Goal: Information Seeking & Learning: Check status

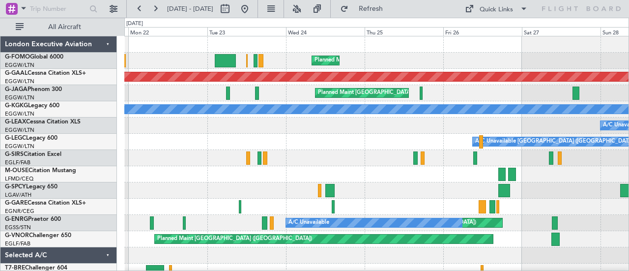
click at [468, 219] on div "Planned Maint [GEOGRAPHIC_DATA] ([GEOGRAPHIC_DATA]) Planned [GEOGRAPHIC_DATA] P…" at bounding box center [376, 206] width 504 height 340
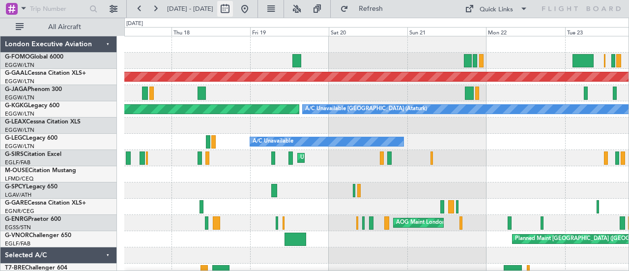
click at [233, 5] on button at bounding box center [225, 9] width 16 height 16
select select "9"
select select "2025"
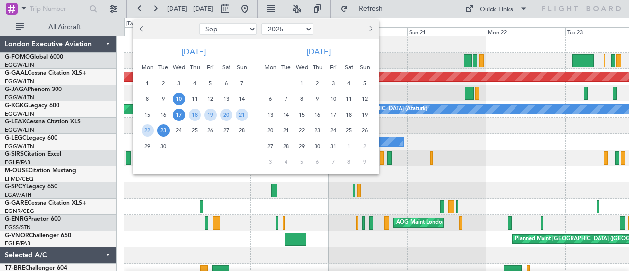
click at [183, 94] on span "10" at bounding box center [179, 99] width 12 height 12
click at [194, 94] on span "11" at bounding box center [195, 99] width 12 height 12
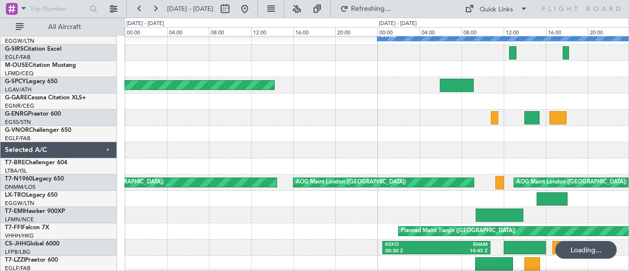
scroll to position [105, 0]
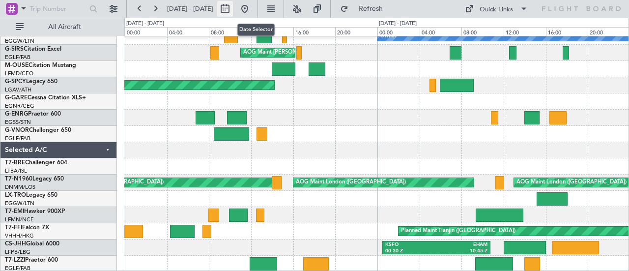
click at [233, 8] on button at bounding box center [225, 9] width 16 height 16
select select "9"
select select "2025"
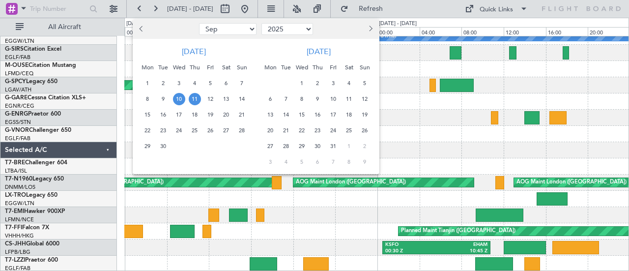
click at [239, 28] on select "Jan Feb Mar Apr May Jun [DATE] Aug Sep Oct Nov Dec" at bounding box center [227, 29] width 57 height 12
select select "7"
click at [199, 23] on select "Jan Feb Mar Apr May Jun [DATE] Aug Sep Oct Nov Dec" at bounding box center [227, 29] width 57 height 12
click at [146, 126] on span "21" at bounding box center [147, 130] width 12 height 12
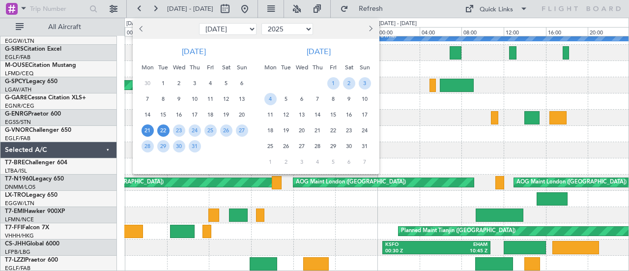
click at [161, 128] on span "22" at bounding box center [163, 130] width 12 height 12
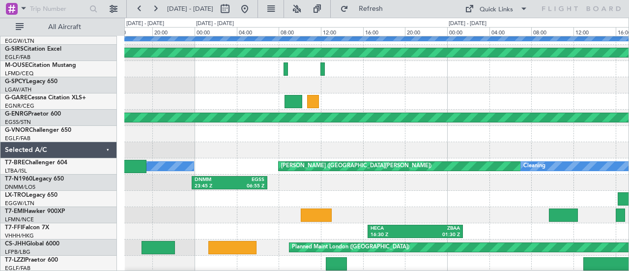
click at [353, 177] on div "DNMM 23:45 Z EGSS 06:55 Z" at bounding box center [376, 182] width 504 height 16
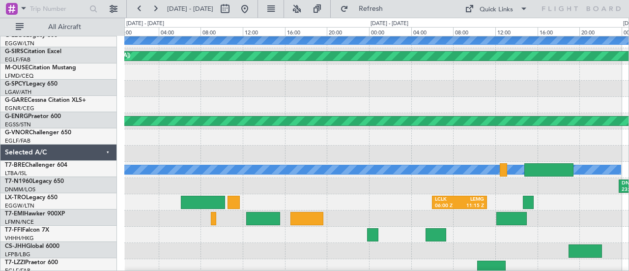
scroll to position [101, 0]
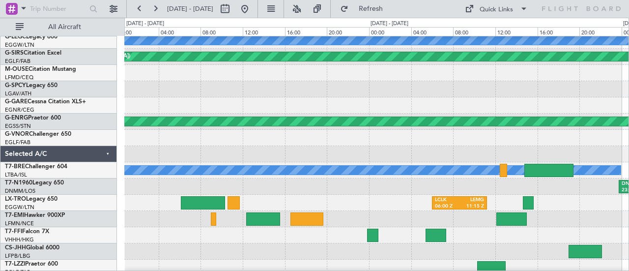
click at [628, 207] on div "Planned Maint Dusseldorf A/C Unavailable [GEOGRAPHIC_DATA] ([GEOGRAPHIC_DATA]) …" at bounding box center [314, 144] width 629 height 253
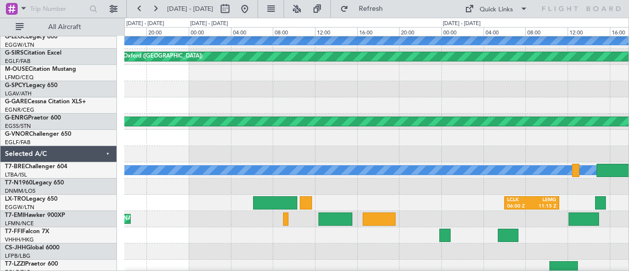
scroll to position [101, 0]
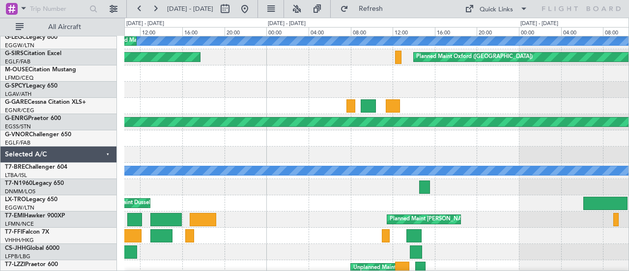
click at [588, 187] on div at bounding box center [376, 187] width 504 height 16
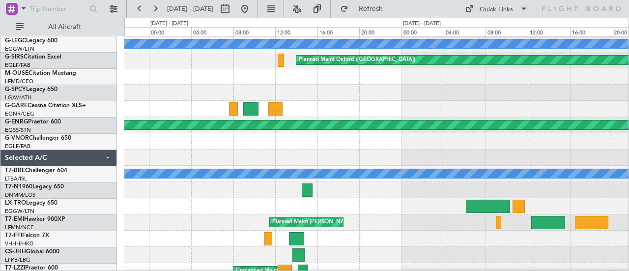
scroll to position [105, 0]
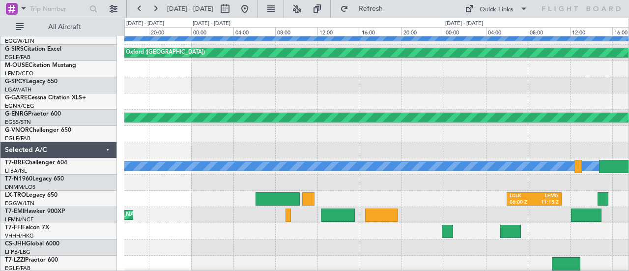
click at [156, 175] on div "DNMM 23:45 Z EGSS 06:55 Z" at bounding box center [376, 182] width 504 height 16
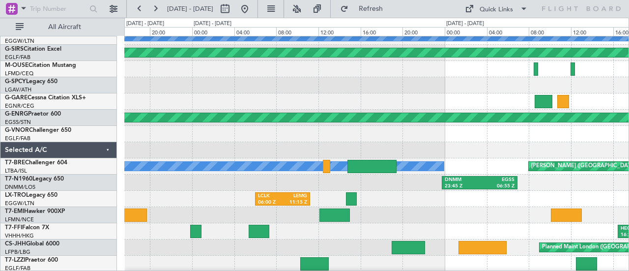
click at [104, 175] on div "Planned Maint Dusseldorf A/C Unavailable [GEOGRAPHIC_DATA] ([GEOGRAPHIC_DATA]) …" at bounding box center [314, 144] width 629 height 253
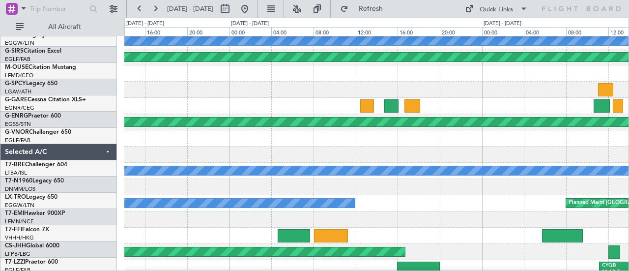
scroll to position [103, 0]
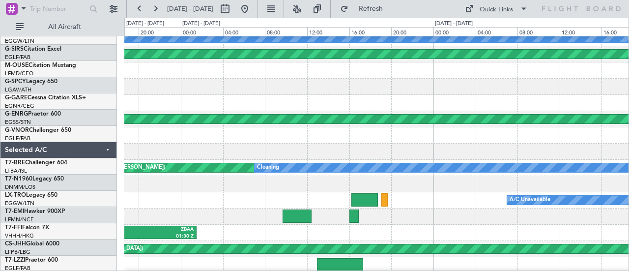
click at [346, 179] on div "DNMM 23:45 Z EGSS 06:55 Z" at bounding box center [376, 184] width 504 height 16
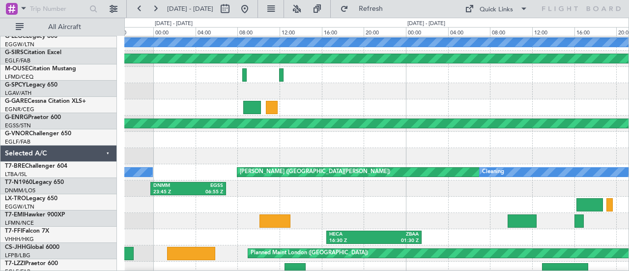
scroll to position [99, 0]
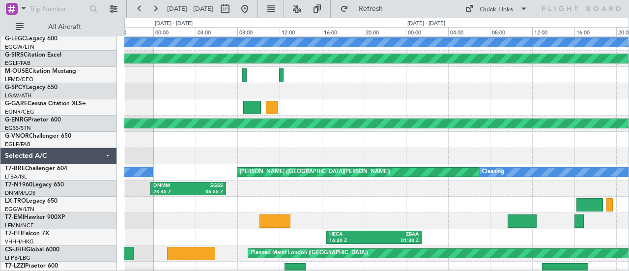
click at [259, 187] on div "DNMM 23:45 Z EGSS 06:55 Z" at bounding box center [376, 188] width 504 height 16
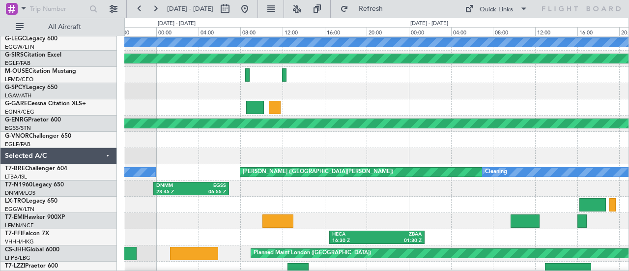
scroll to position [105, 0]
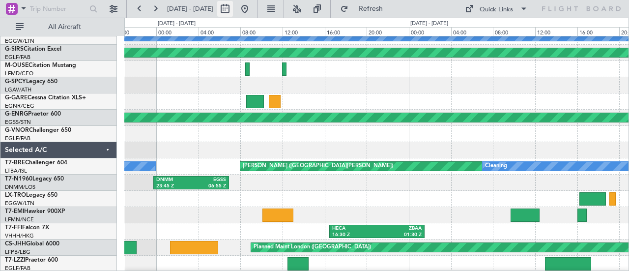
click at [233, 5] on button at bounding box center [225, 9] width 16 height 16
select select "7"
select select "2025"
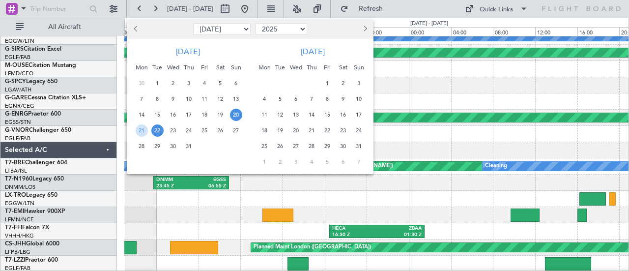
click at [243, 28] on select "Jan Feb Mar Apr May Jun [DATE] Aug Sep Oct Nov Dec" at bounding box center [221, 29] width 57 height 12
select select "9"
click at [193, 23] on select "Jan Feb Mar Apr May Jun [DATE] Aug Sep Oct Nov Dec" at bounding box center [221, 29] width 57 height 12
click at [170, 115] on span "17" at bounding box center [173, 115] width 12 height 12
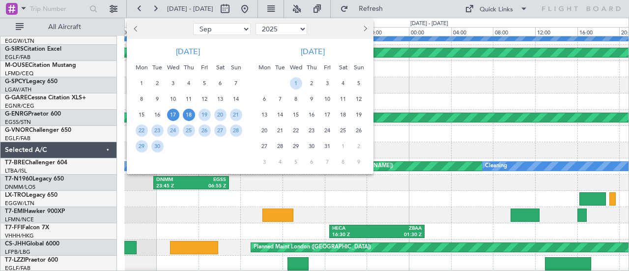
click at [190, 113] on span "18" at bounding box center [189, 115] width 12 height 12
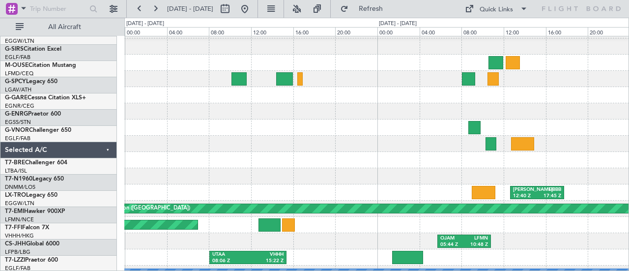
scroll to position [0, 0]
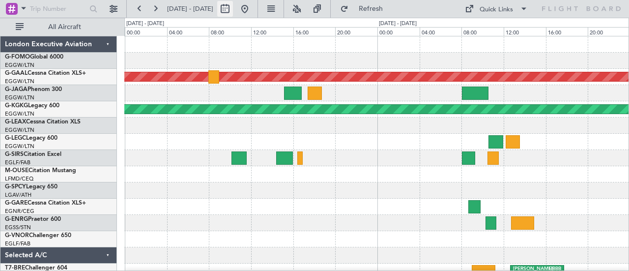
click at [233, 9] on button at bounding box center [225, 9] width 16 height 16
select select "9"
select select "2025"
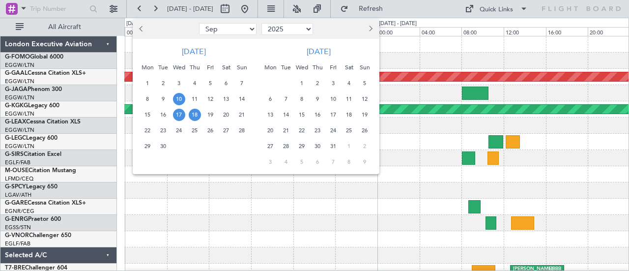
click at [181, 98] on span "10" at bounding box center [179, 99] width 12 height 12
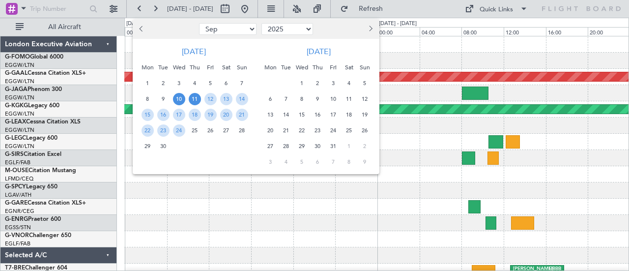
click at [191, 100] on span "11" at bounding box center [195, 99] width 12 height 12
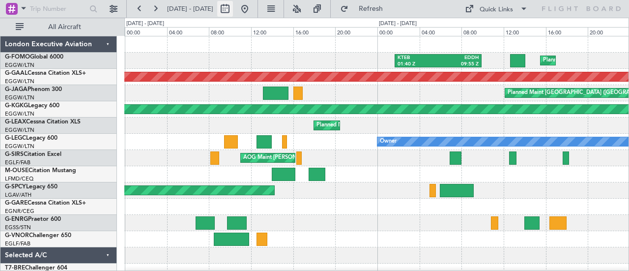
click at [233, 6] on button at bounding box center [225, 9] width 16 height 16
select select "9"
select select "2025"
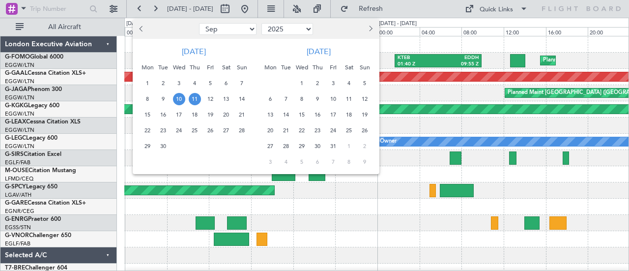
click at [228, 113] on span "20" at bounding box center [226, 115] width 12 height 12
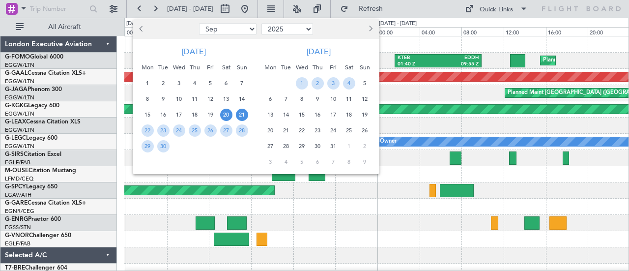
click at [245, 112] on span "21" at bounding box center [242, 115] width 12 height 12
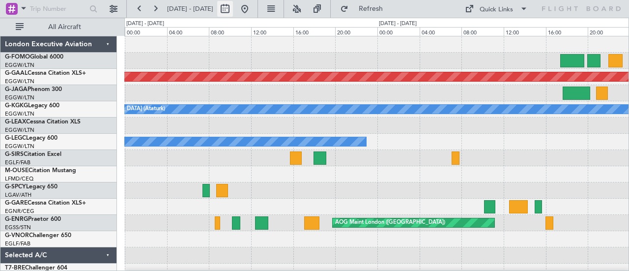
click at [233, 9] on button at bounding box center [225, 9] width 16 height 16
select select "9"
select select "2025"
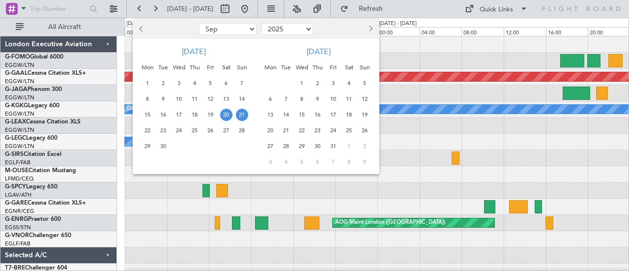
click at [165, 133] on span "23" at bounding box center [163, 130] width 12 height 12
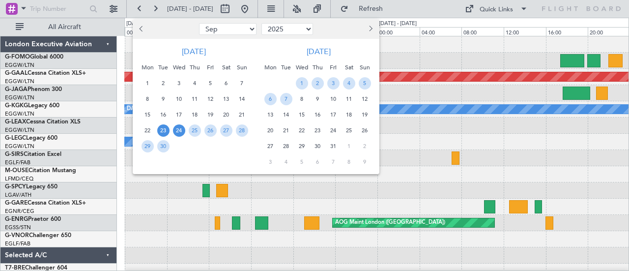
click at [176, 132] on span "24" at bounding box center [179, 130] width 12 height 12
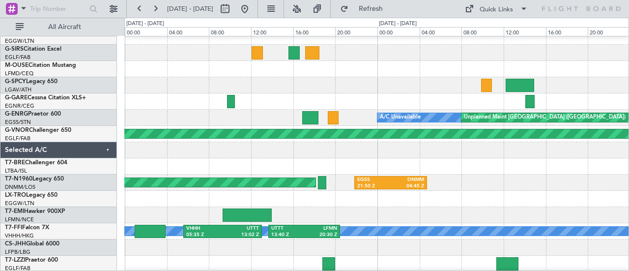
scroll to position [105, 0]
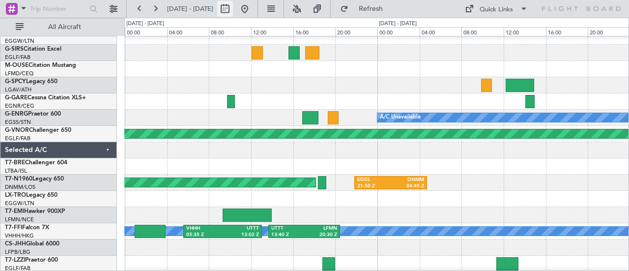
click at [233, 11] on button at bounding box center [225, 9] width 16 height 16
select select "9"
select select "2025"
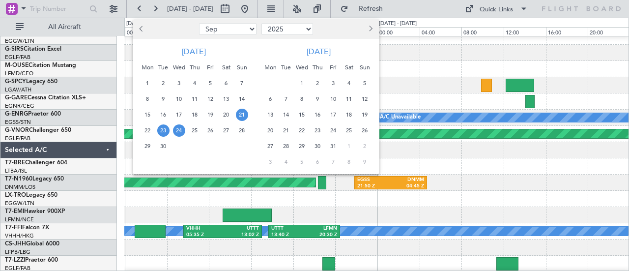
click at [247, 111] on span "21" at bounding box center [242, 115] width 12 height 12
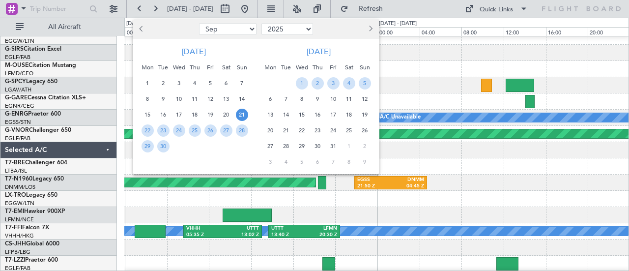
click at [169, 129] on div "23" at bounding box center [163, 130] width 16 height 16
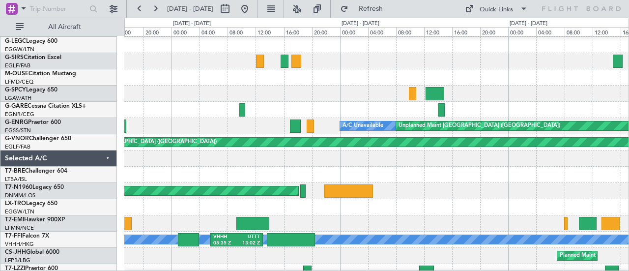
scroll to position [96, 0]
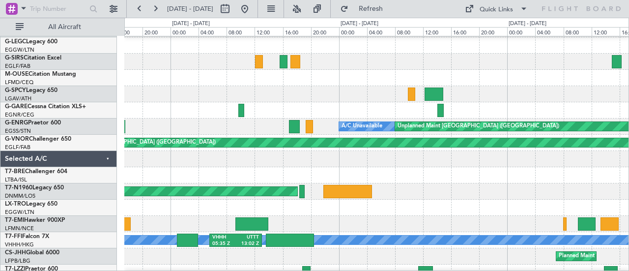
click at [234, 129] on div "A/C Unavailable Unplanned Maint [GEOGRAPHIC_DATA] ([GEOGRAPHIC_DATA])" at bounding box center [376, 126] width 504 height 16
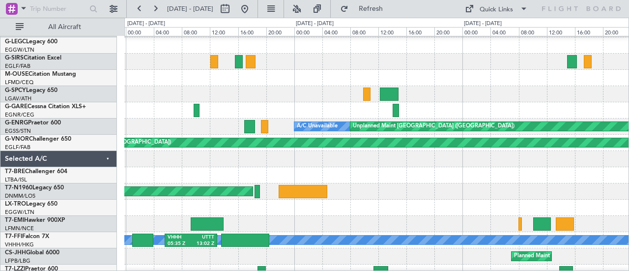
click at [309, 105] on div at bounding box center [376, 110] width 504 height 16
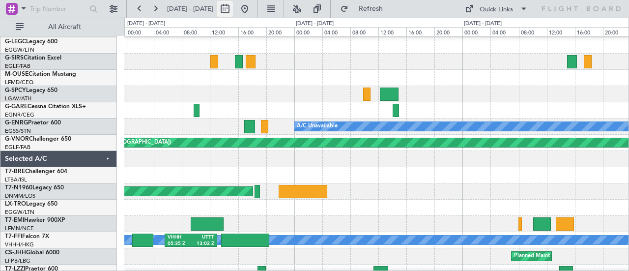
click at [233, 10] on button at bounding box center [225, 9] width 16 height 16
select select "9"
select select "2025"
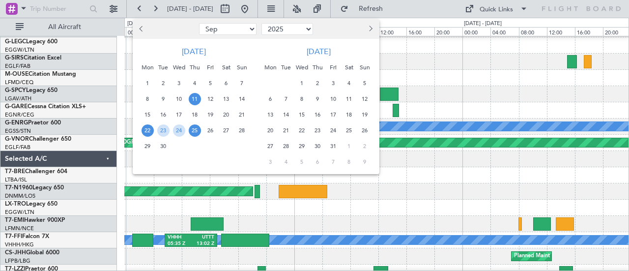
click at [192, 100] on span "11" at bounding box center [195, 99] width 12 height 12
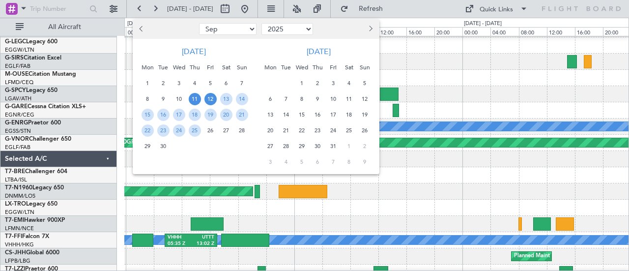
click at [212, 99] on span "12" at bounding box center [210, 99] width 12 height 12
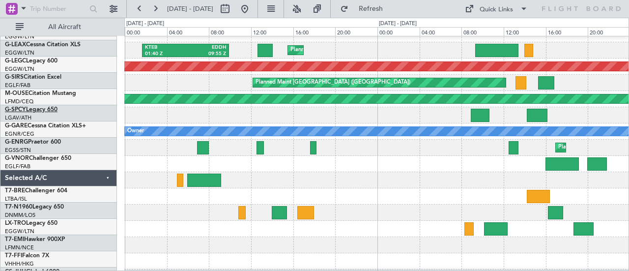
scroll to position [105, 0]
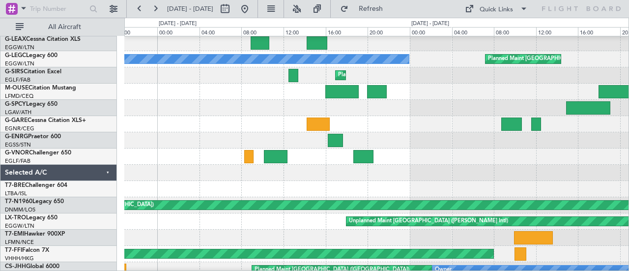
click at [224, 119] on div at bounding box center [376, 124] width 504 height 16
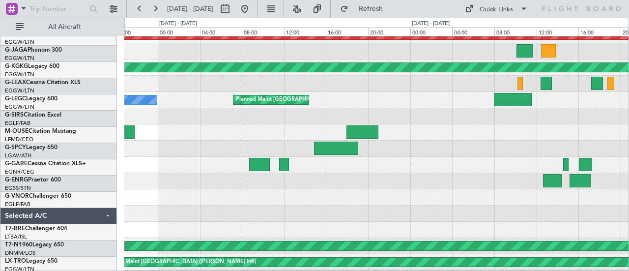
click at [201, 144] on div at bounding box center [376, 148] width 504 height 16
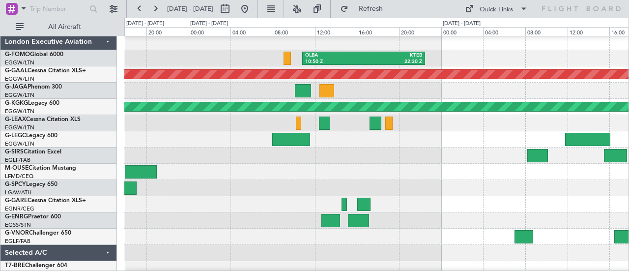
click at [232, 166] on div at bounding box center [376, 172] width 504 height 16
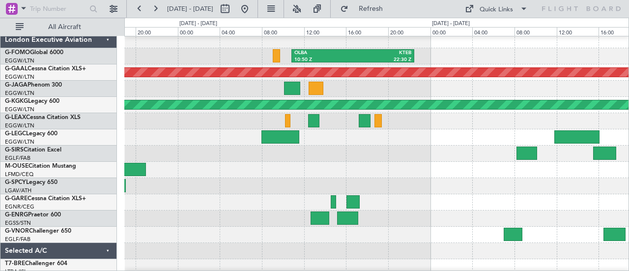
scroll to position [0, 0]
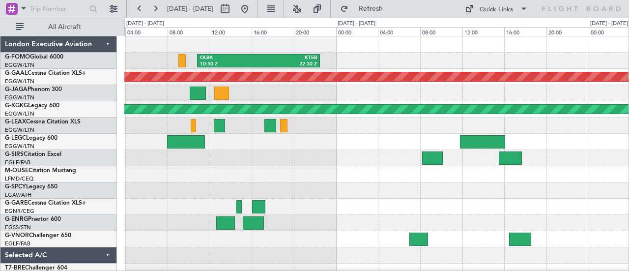
click at [339, 166] on div "OLBA 10:50 Z KTEB 22:30 Z Planned [GEOGRAPHIC_DATA] AOG Maint [GEOGRAPHIC_DATA]…" at bounding box center [376, 206] width 504 height 340
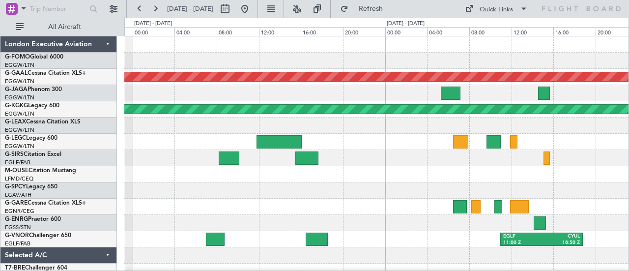
click at [175, 125] on div at bounding box center [376, 125] width 504 height 16
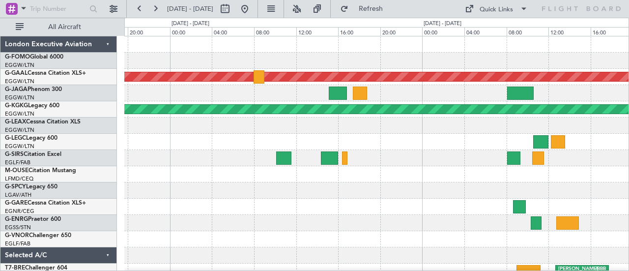
click at [285, 241] on div "EGLF 11:00 Z CYUL 18:50 Z" at bounding box center [376, 239] width 504 height 16
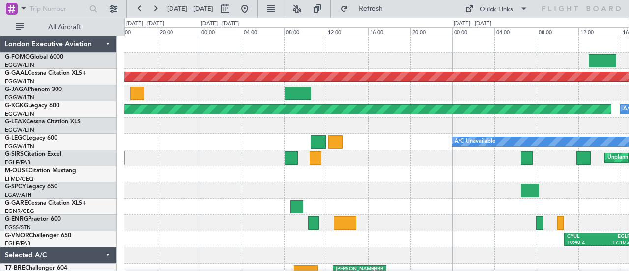
click at [291, 242] on div "CYUL 10:40 Z EGLF 17:10 Z" at bounding box center [376, 239] width 504 height 16
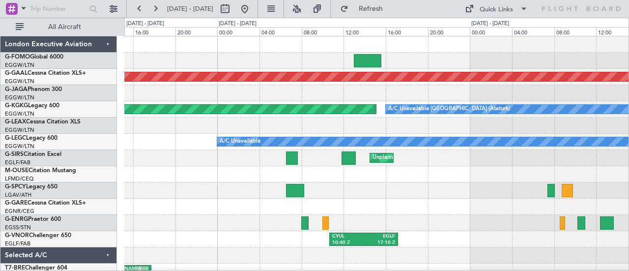
click at [265, 241] on div "CYUL 10:40 Z EGLF 17:10 Z" at bounding box center [376, 239] width 504 height 16
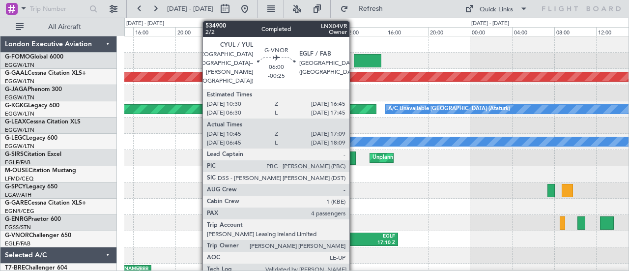
click at [354, 233] on div "CYUL" at bounding box center [347, 236] width 31 height 7
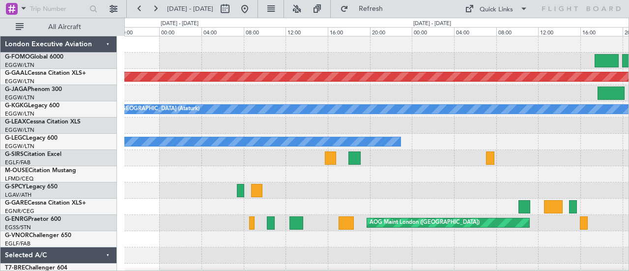
click at [188, 225] on div "Planned Maint Dusseldorf A/C Unavailable [GEOGRAPHIC_DATA] (Ataturk) AOG Maint …" at bounding box center [376, 206] width 504 height 340
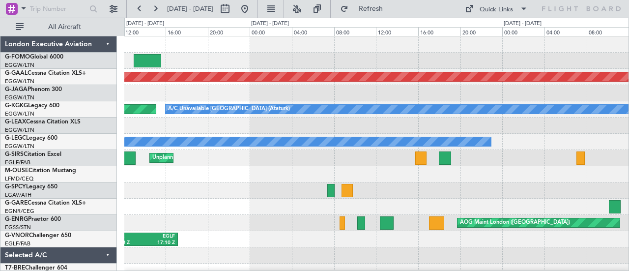
click at [628, 168] on div "Planned Maint Dusseldorf A/C Unavailable [GEOGRAPHIC_DATA] (Ataturk) AOG Maint …" at bounding box center [314, 144] width 629 height 253
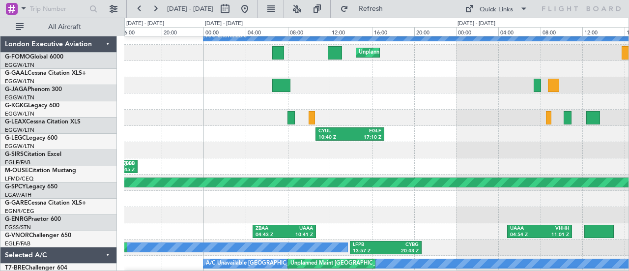
scroll to position [105, 0]
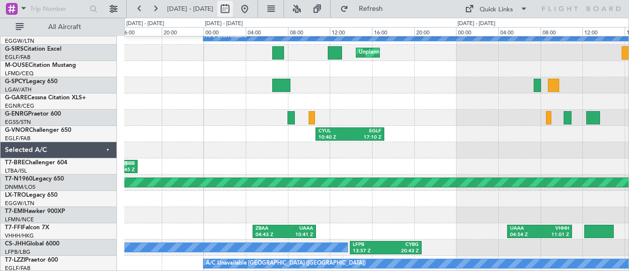
click at [233, 5] on button at bounding box center [225, 9] width 16 height 16
select select "9"
select select "2025"
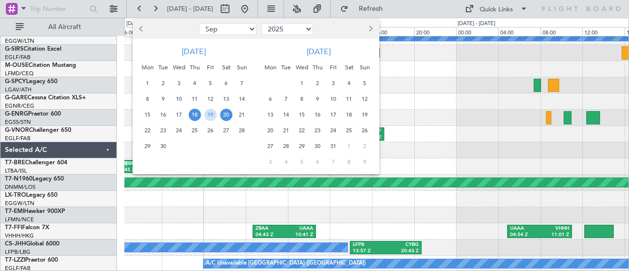
click at [222, 110] on span "20" at bounding box center [226, 115] width 12 height 12
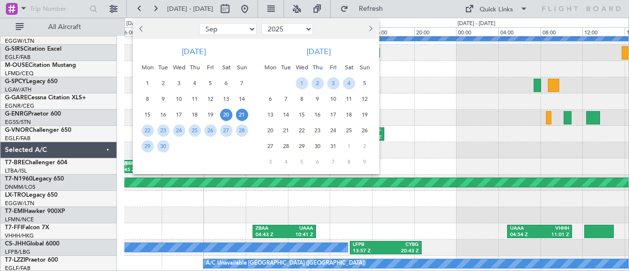
click at [237, 112] on span "21" at bounding box center [242, 115] width 12 height 12
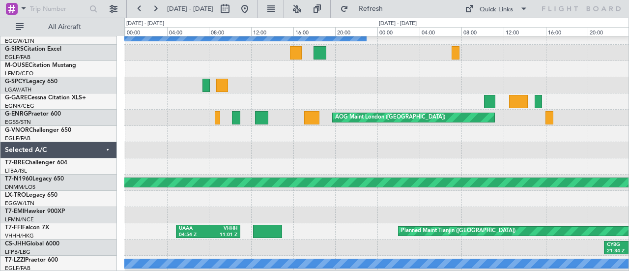
scroll to position [0, 0]
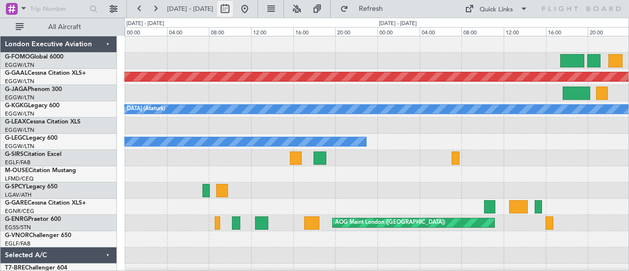
click at [233, 12] on button at bounding box center [225, 9] width 16 height 16
select select "9"
select select "2025"
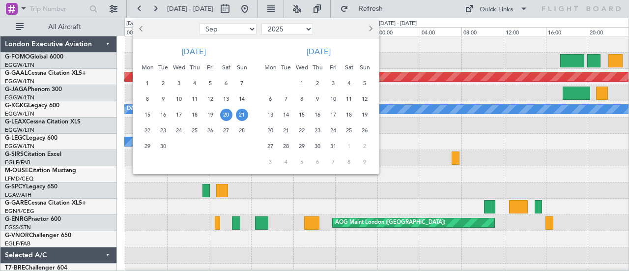
click at [167, 130] on span "23" at bounding box center [163, 130] width 12 height 12
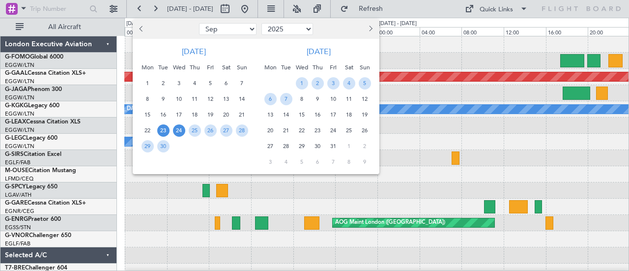
click at [179, 133] on span "24" at bounding box center [179, 130] width 12 height 12
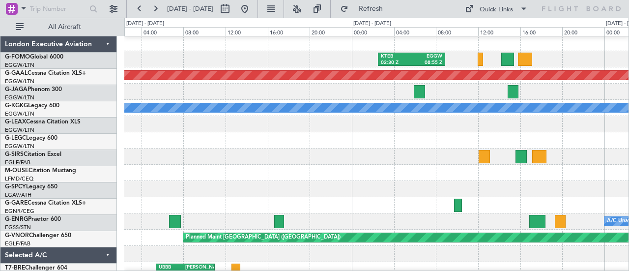
scroll to position [2, 0]
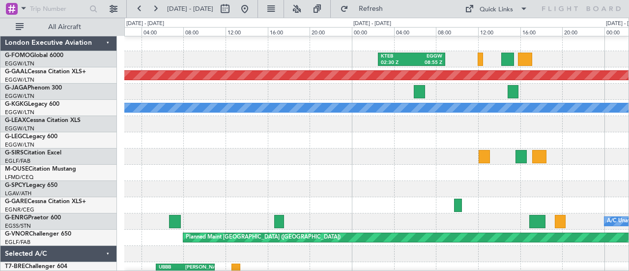
click at [484, 153] on div at bounding box center [376, 156] width 504 height 16
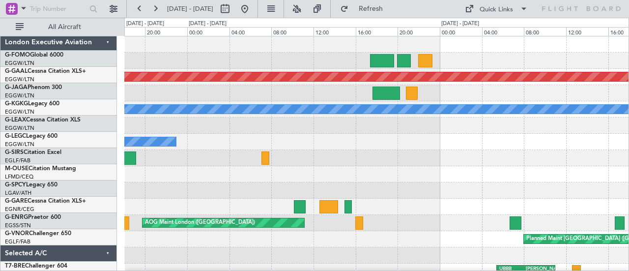
click at [479, 205] on div "KTEB 02:30 Z EGGW 08:55 Z Planned [GEOGRAPHIC_DATA] A/C Unavailable [GEOGRAPHIC…" at bounding box center [376, 206] width 504 height 340
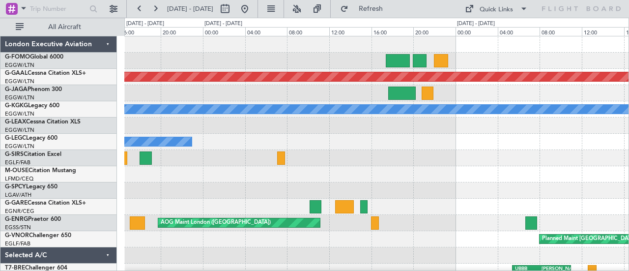
click at [230, 197] on div at bounding box center [376, 190] width 504 height 16
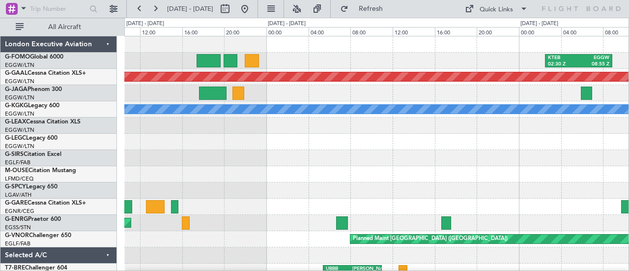
click at [270, 183] on div "KTEB 02:30 Z EGGW 08:55 Z Planned [GEOGRAPHIC_DATA] A/C Unavailable [GEOGRAPHIC…" at bounding box center [376, 206] width 504 height 340
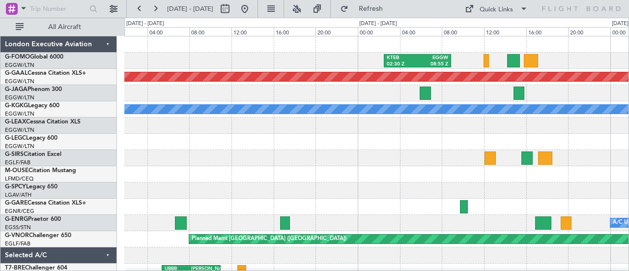
click at [491, 182] on div "KTEB 02:30 Z EGGW 08:55 Z Planned Maint [GEOGRAPHIC_DATA] ([GEOGRAPHIC_DATA]) P…" at bounding box center [376, 206] width 504 height 340
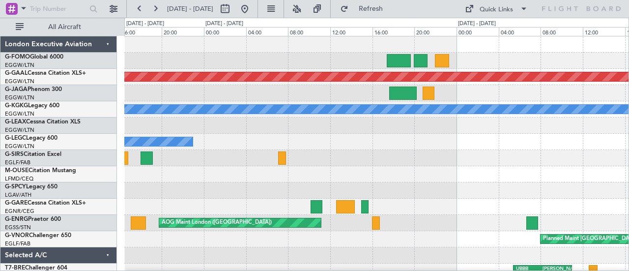
click at [586, 189] on div "KTEB 02:30 Z EGGW 08:55 Z Planned [GEOGRAPHIC_DATA] A/C Unavailable [GEOGRAPHIC…" at bounding box center [376, 206] width 504 height 340
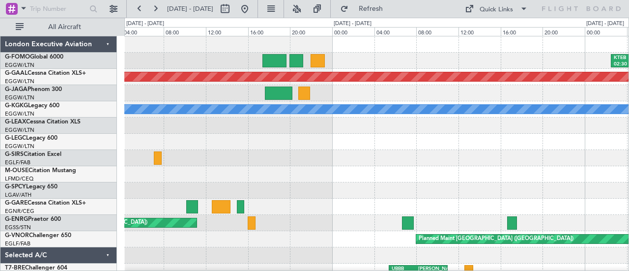
click at [304, 167] on div "KTEB 02:30 Z EGGW 08:55 Z Planned [GEOGRAPHIC_DATA] A/C Unavailable [GEOGRAPHIC…" at bounding box center [376, 206] width 504 height 340
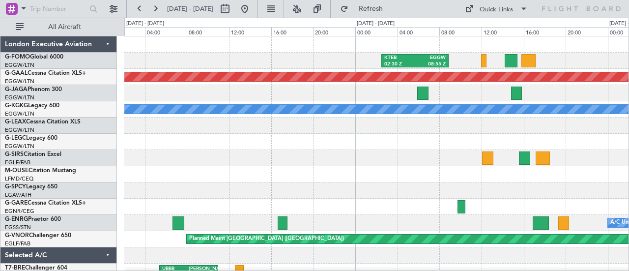
click at [208, 164] on div at bounding box center [376, 158] width 504 height 16
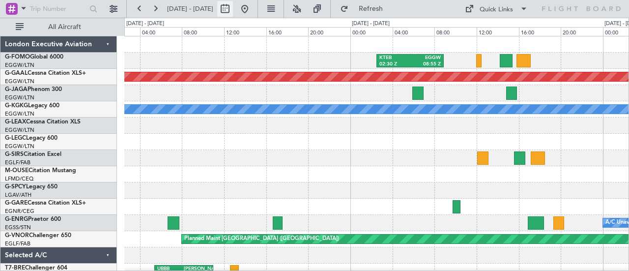
click at [233, 13] on button at bounding box center [225, 9] width 16 height 16
select select "9"
select select "2025"
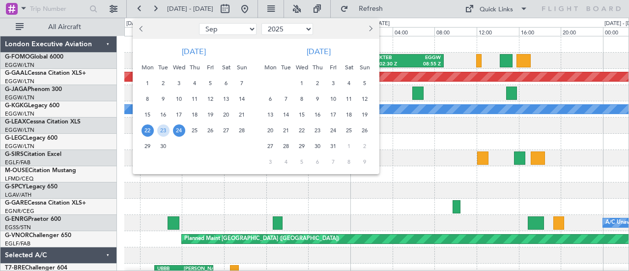
click at [363, 190] on div at bounding box center [314, 135] width 629 height 271
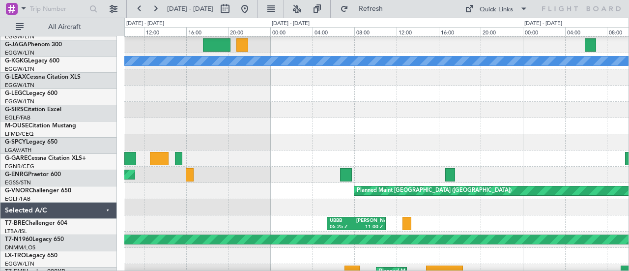
scroll to position [40, 0]
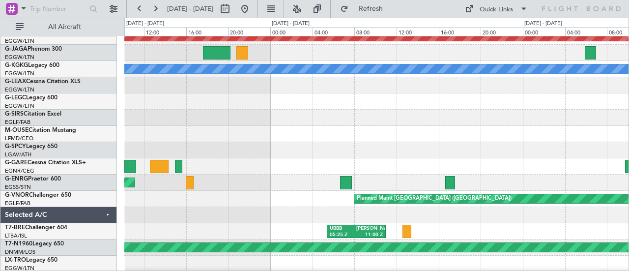
click at [358, 136] on div at bounding box center [376, 134] width 504 height 16
click at [233, 6] on button at bounding box center [225, 9] width 16 height 16
select select "9"
select select "2025"
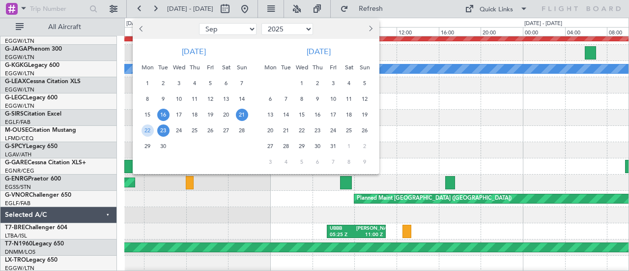
click at [167, 113] on span "16" at bounding box center [163, 115] width 12 height 12
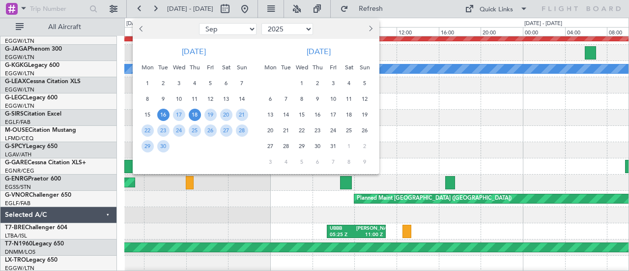
click at [196, 115] on span "18" at bounding box center [195, 115] width 12 height 12
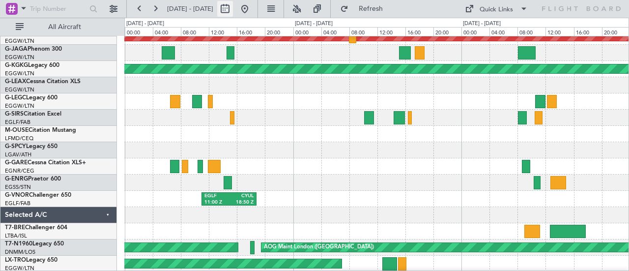
click at [233, 12] on button at bounding box center [225, 9] width 16 height 16
select select "9"
select select "2025"
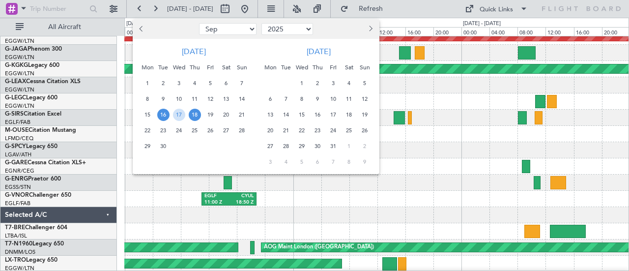
click at [149, 130] on span "22" at bounding box center [147, 130] width 12 height 12
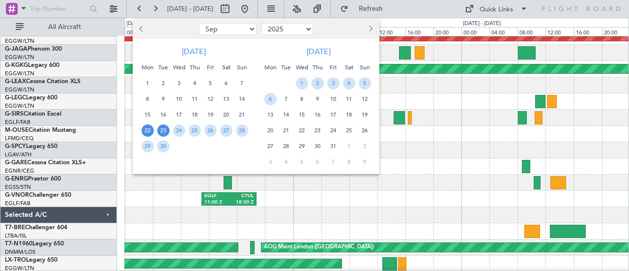
click at [162, 129] on span "23" at bounding box center [163, 130] width 12 height 12
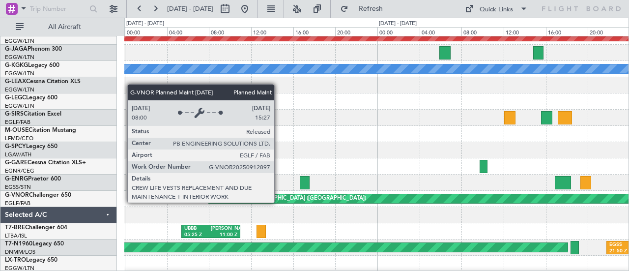
scroll to position [0, 0]
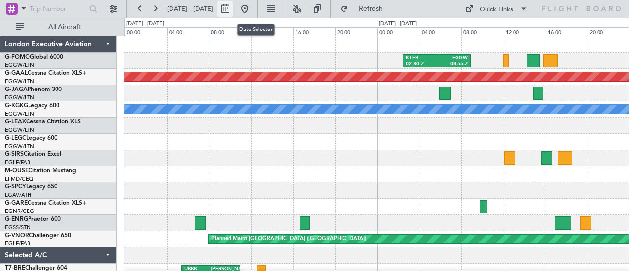
click at [233, 7] on button at bounding box center [225, 9] width 16 height 16
select select "9"
select select "2025"
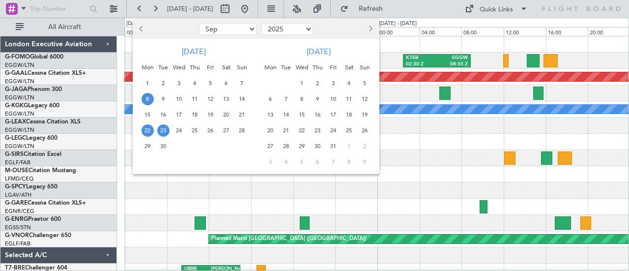
click at [151, 97] on span "8" at bounding box center [147, 99] width 12 height 12
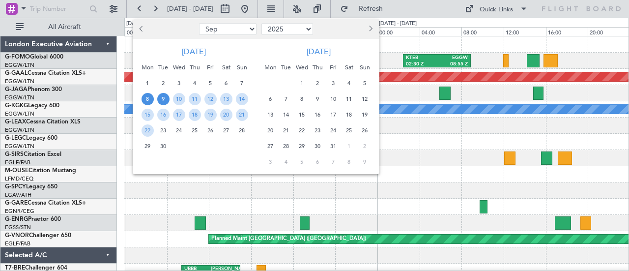
click at [161, 96] on span "9" at bounding box center [163, 99] width 12 height 12
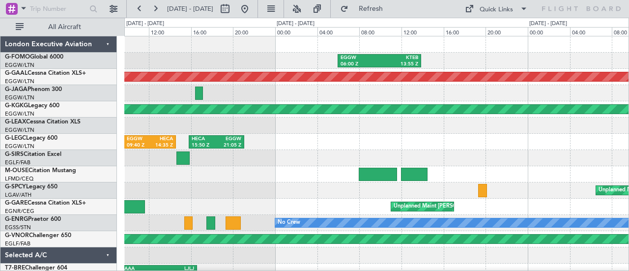
click at [334, 142] on div "HECA 15:50 Z EGGW 21:05 Z EGGW 09:40 Z HECA 14:35 Z" at bounding box center [376, 142] width 504 height 16
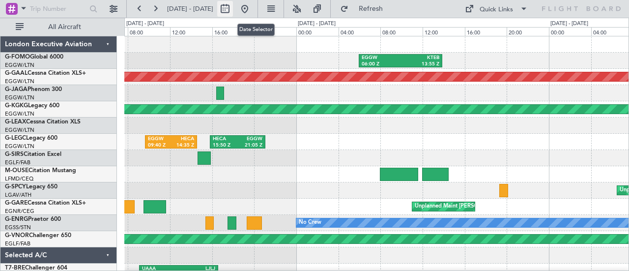
click at [233, 12] on button at bounding box center [225, 9] width 16 height 16
select select "9"
select select "2025"
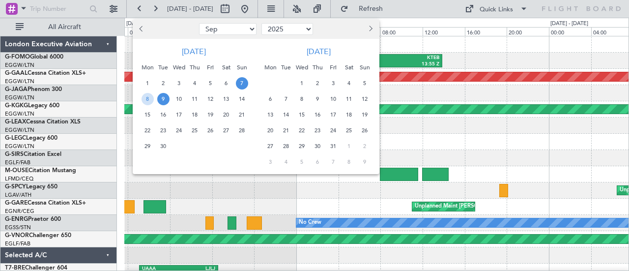
click at [149, 111] on span "15" at bounding box center [147, 115] width 12 height 12
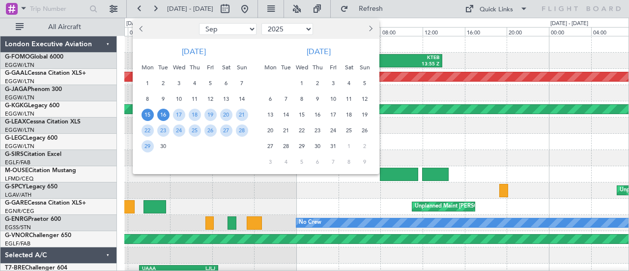
click at [164, 114] on span "16" at bounding box center [163, 115] width 12 height 12
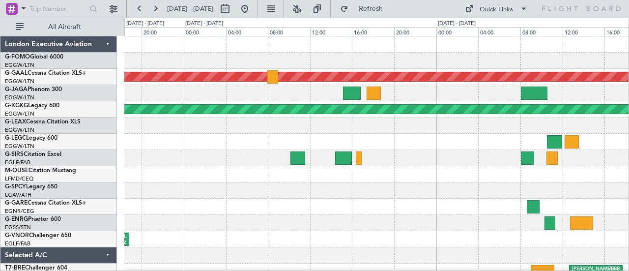
click at [97, 163] on div "Planned Maint Dusseldorf AOG Maint [GEOGRAPHIC_DATA] ([GEOGRAPHIC_DATA]) A/C Un…" at bounding box center [314, 144] width 629 height 253
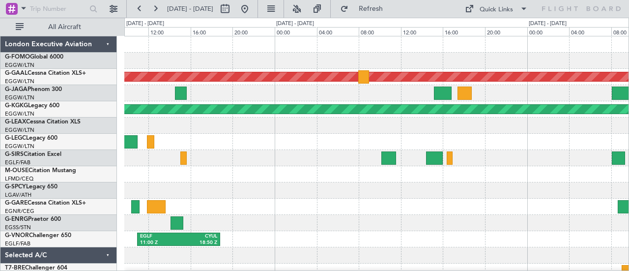
click at [509, 148] on div at bounding box center [376, 142] width 504 height 16
click at [69, 228] on div "Planned Maint Dusseldorf AOG Maint [GEOGRAPHIC_DATA] ([GEOGRAPHIC_DATA]) EGLF 1…" at bounding box center [314, 144] width 629 height 253
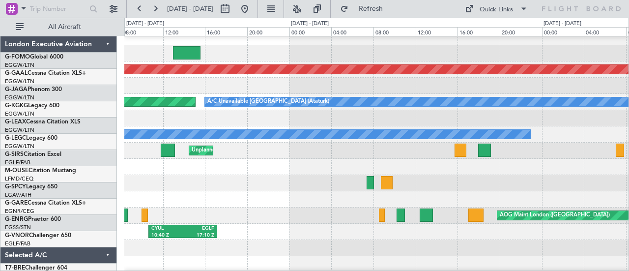
click at [136, 202] on div at bounding box center [376, 199] width 504 height 16
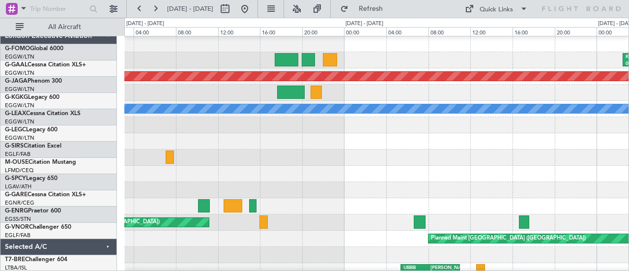
click at [0, 175] on div "KTEB 02:30 Z EGGW 08:55 Z Planned [GEOGRAPHIC_DATA] A/C Unavailable [GEOGRAPHIC…" at bounding box center [314, 144] width 629 height 253
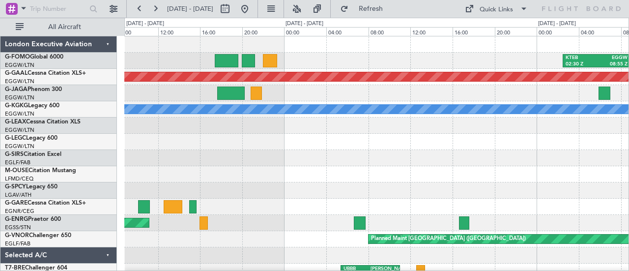
click at [131, 142] on div "A/C Unavailable" at bounding box center [376, 142] width 504 height 16
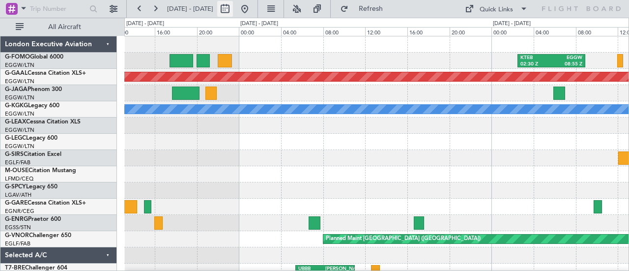
click at [233, 10] on button at bounding box center [225, 9] width 16 height 16
select select "9"
select select "2025"
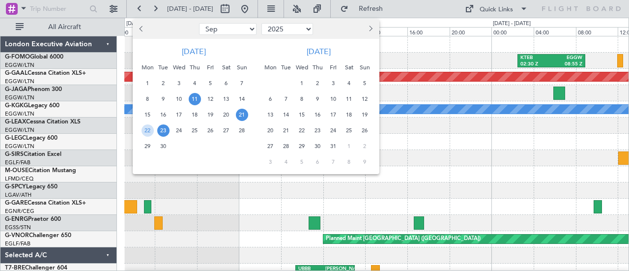
click at [199, 97] on span "11" at bounding box center [195, 99] width 12 height 12
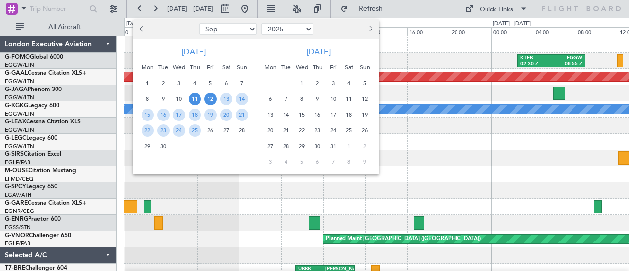
click at [204, 98] on span "12" at bounding box center [210, 99] width 12 height 12
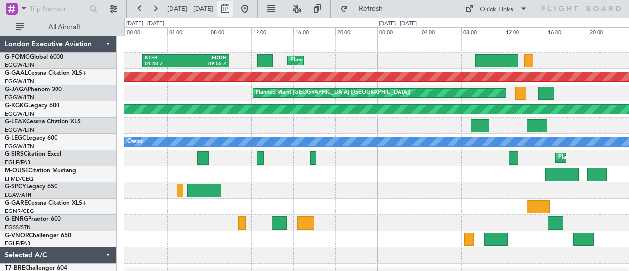
click at [233, 9] on button at bounding box center [225, 9] width 16 height 16
select select "9"
select select "2025"
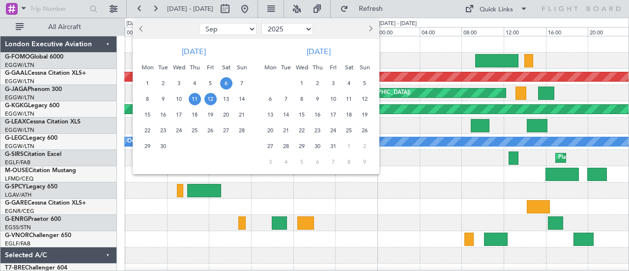
select select "9"
select select "2025"
click at [166, 128] on span "23" at bounding box center [163, 130] width 12 height 12
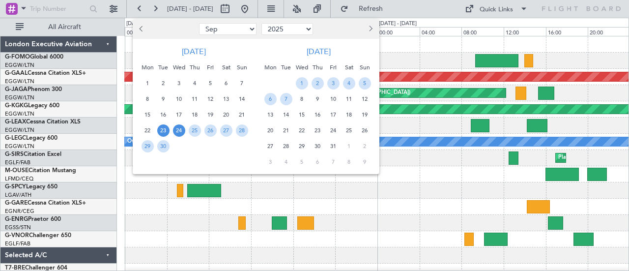
click at [180, 129] on span "24" at bounding box center [179, 130] width 12 height 12
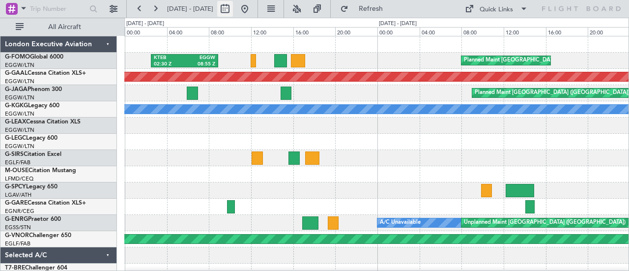
click at [233, 8] on button at bounding box center [225, 9] width 16 height 16
select select "9"
select select "2025"
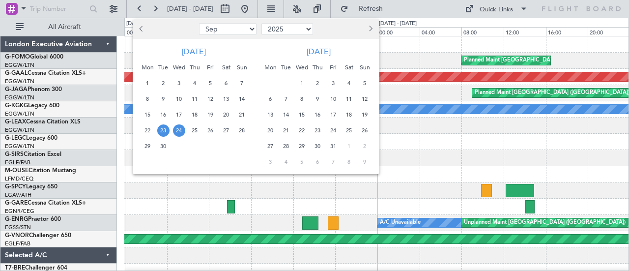
click at [143, 29] on span "Previous month" at bounding box center [142, 29] width 6 height 6
select select "8"
click at [242, 80] on span "3" at bounding box center [242, 83] width 12 height 12
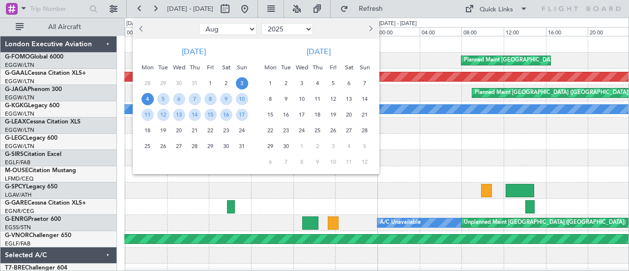
click at [146, 99] on span "4" at bounding box center [147, 99] width 12 height 12
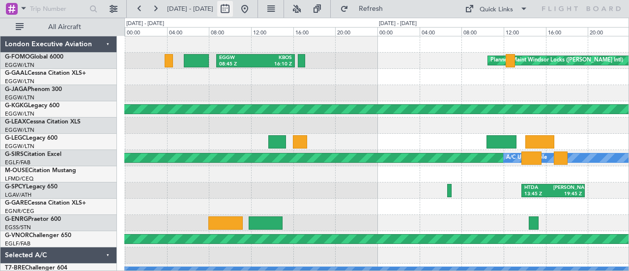
click at [233, 9] on button at bounding box center [225, 9] width 16 height 16
select select "8"
select select "2025"
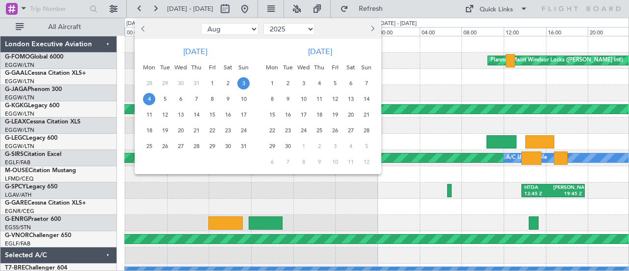
click at [245, 128] on span "24" at bounding box center [243, 130] width 12 height 12
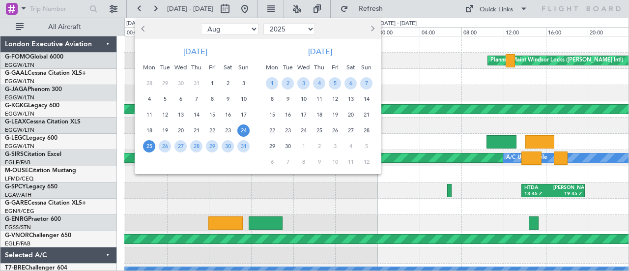
click at [149, 143] on span "25" at bounding box center [149, 146] width 12 height 12
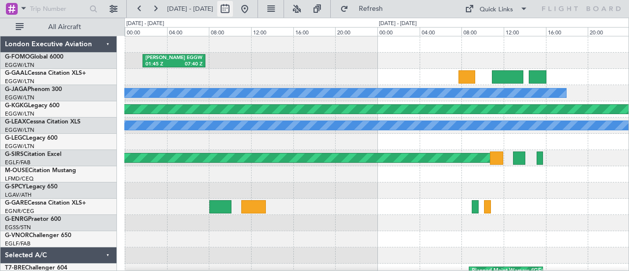
click at [233, 11] on button at bounding box center [225, 9] width 16 height 16
select select "8"
select select "2025"
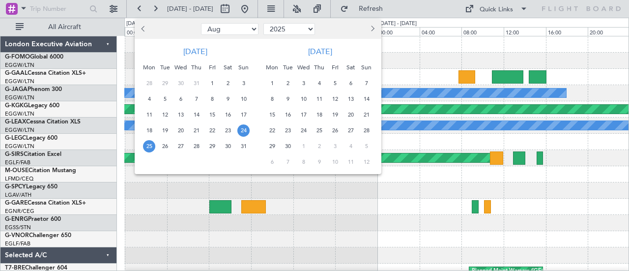
click at [181, 144] on span "27" at bounding box center [180, 146] width 12 height 12
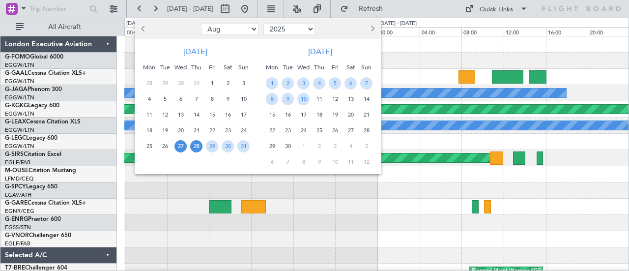
click at [194, 147] on span "28" at bounding box center [196, 146] width 12 height 12
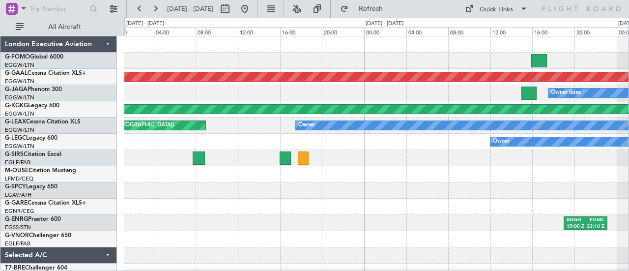
click at [217, 64] on div "EGGW 10:25 Z KFOK 17:25 Z" at bounding box center [376, 61] width 504 height 16
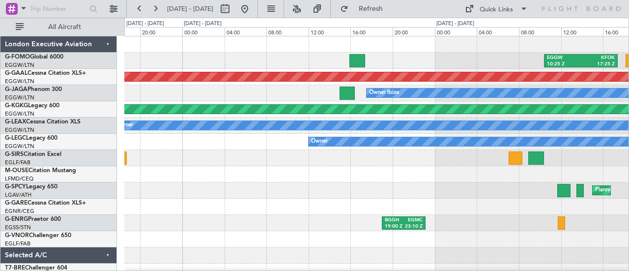
click at [337, 65] on div "EGGW 10:25 Z KFOK 17:25 Z" at bounding box center [376, 61] width 504 height 16
